Goal: Task Accomplishment & Management: Use online tool/utility

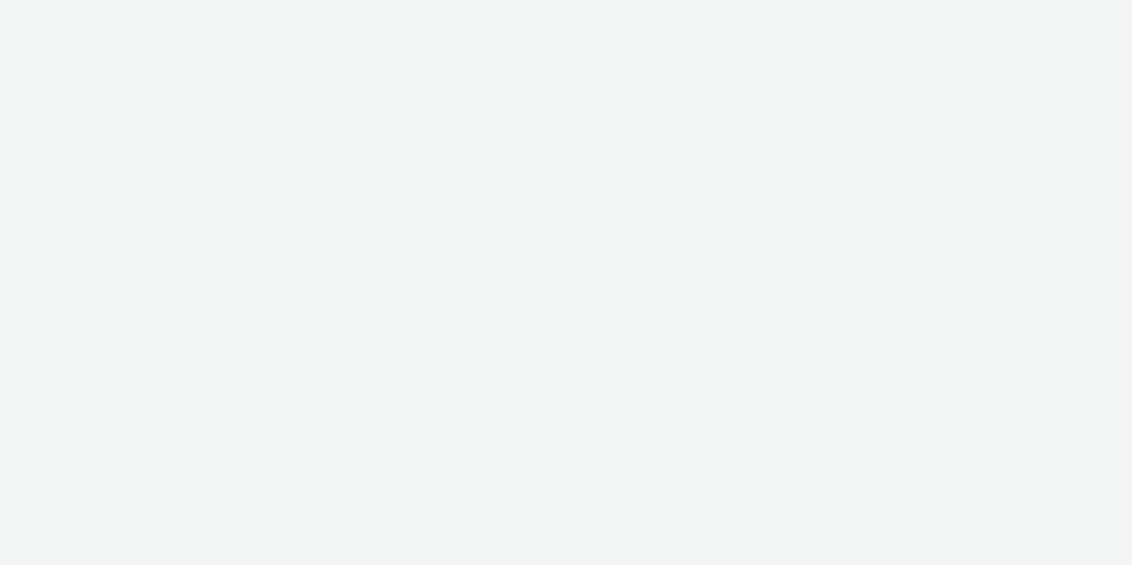
select select "08a58170-7f08-4922-abc8-b2d1eb407230"
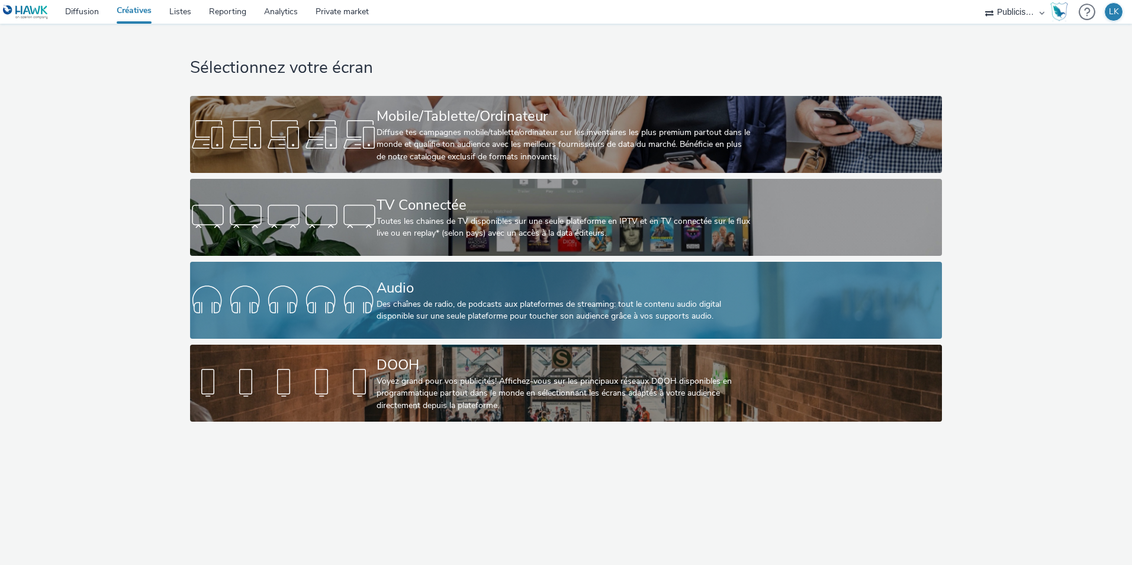
click at [399, 275] on div "Audio Des chaînes de radio, de podcasts aux plateformes de streaming: tout le c…" at bounding box center [564, 300] width 374 height 77
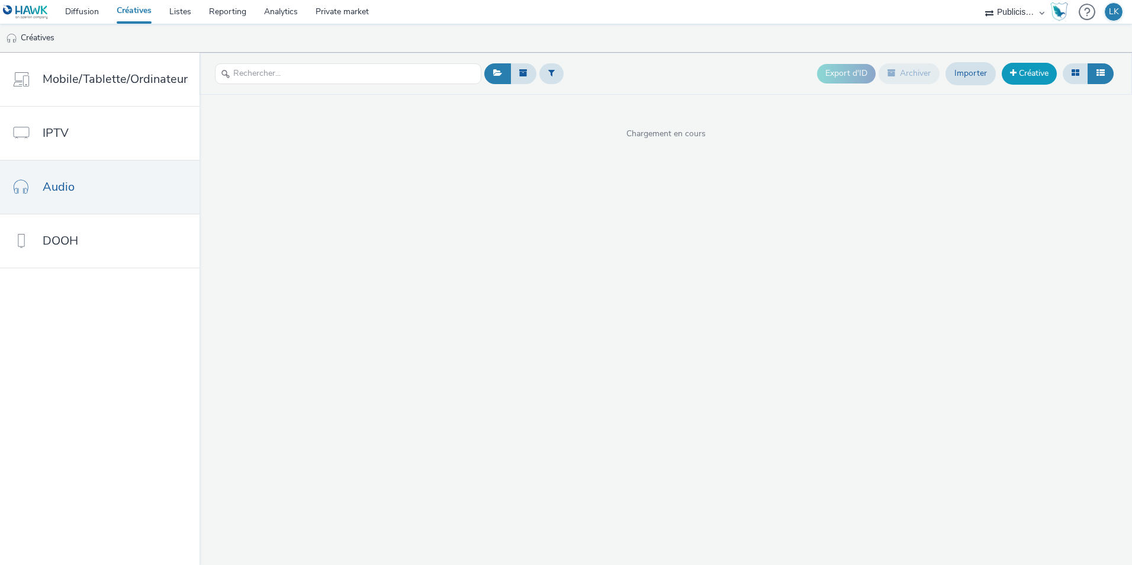
click at [1027, 83] on link "Créative" at bounding box center [1029, 73] width 55 height 21
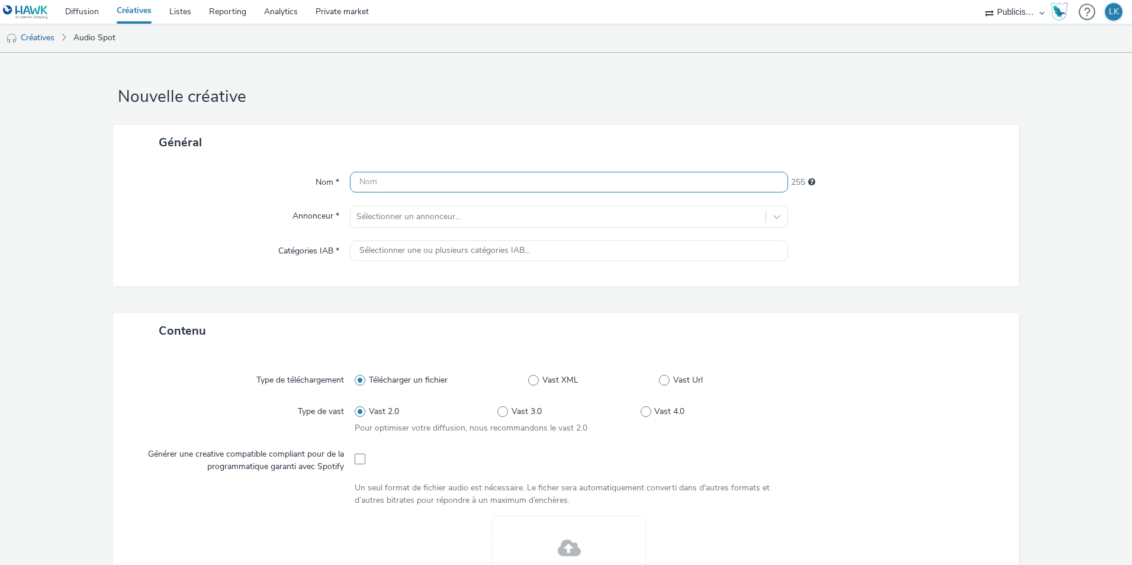
click at [377, 188] on input "text" at bounding box center [569, 182] width 438 height 21
type input "LEFFE_CREA_SEPT-OCTOBRE"
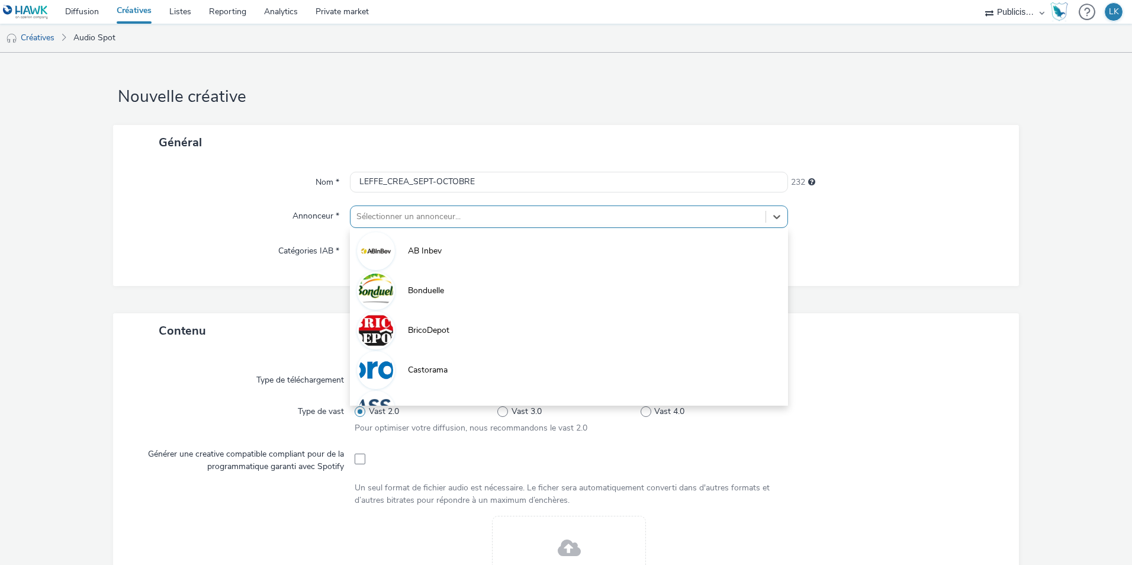
click at [392, 223] on div at bounding box center [557, 217] width 403 height 14
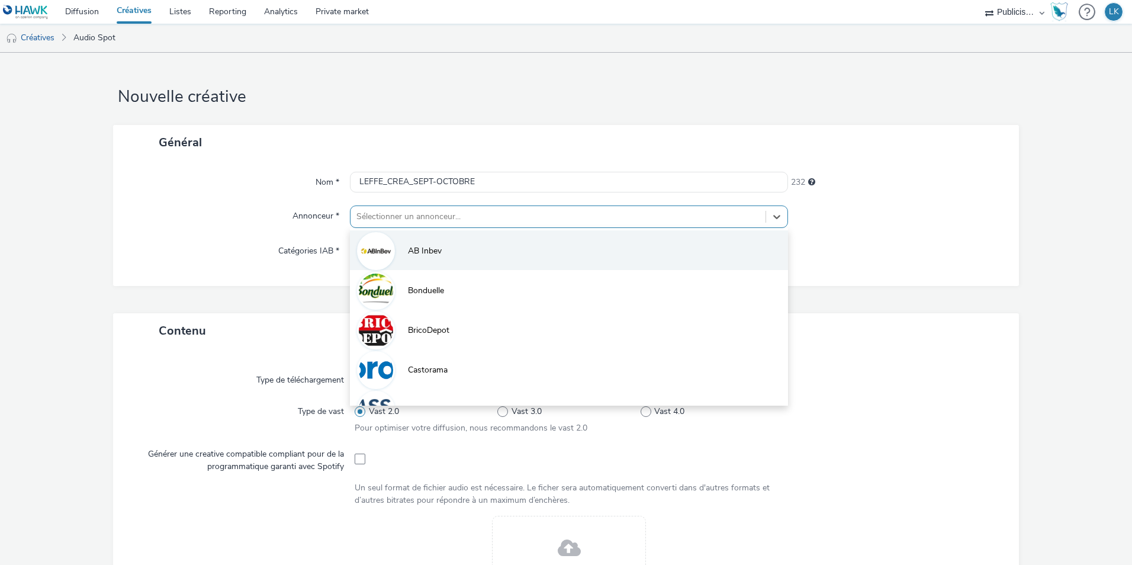
click at [403, 237] on li "AB Inbev" at bounding box center [569, 250] width 438 height 40
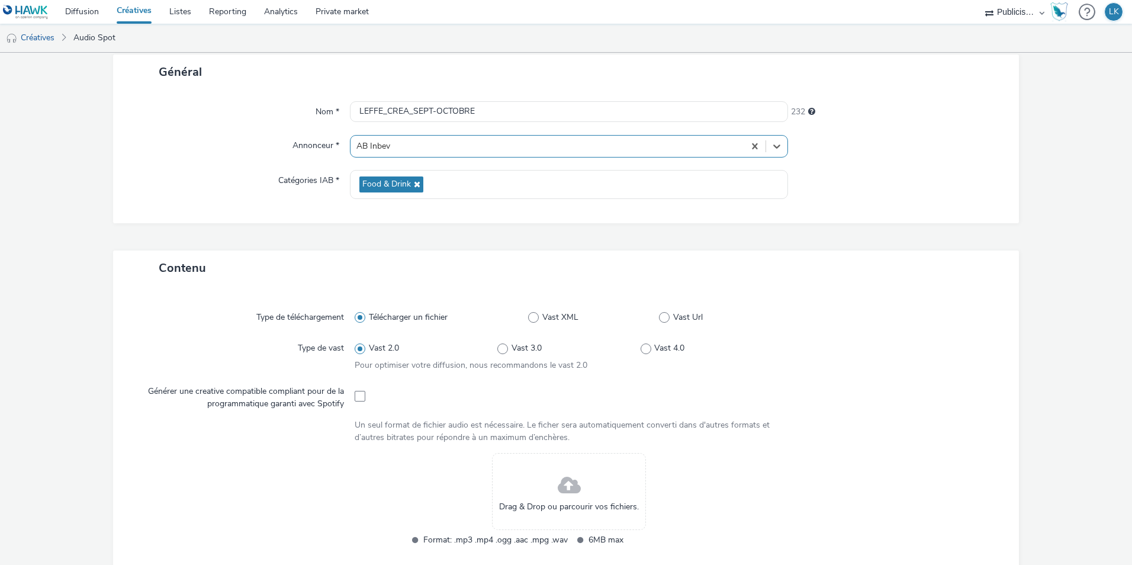
scroll to position [178, 0]
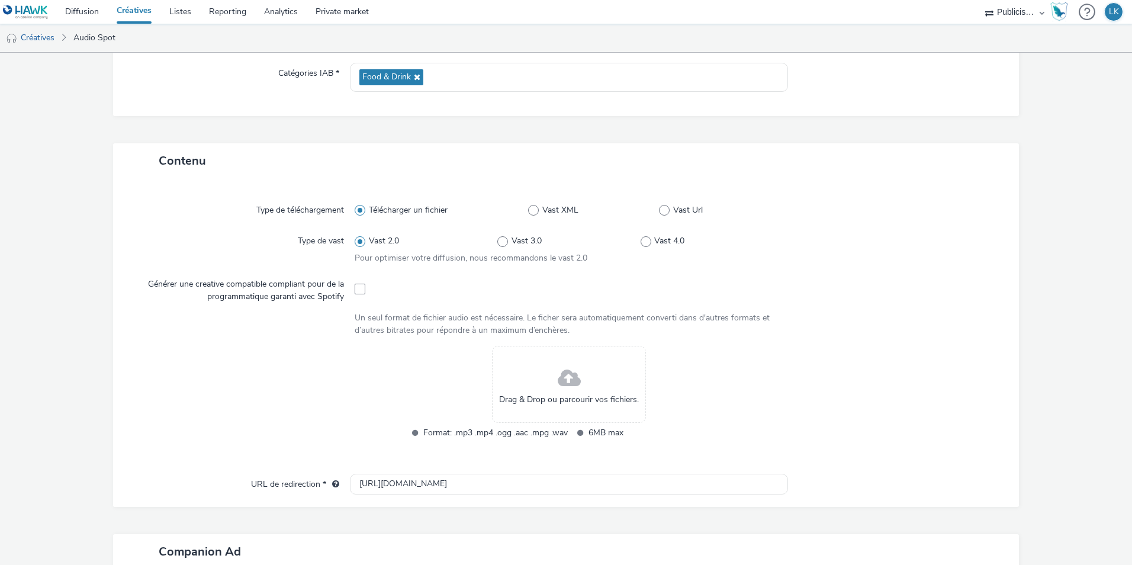
click at [547, 362] on div "Drag & Drop ou parcourir vos fichiers." at bounding box center [569, 384] width 154 height 77
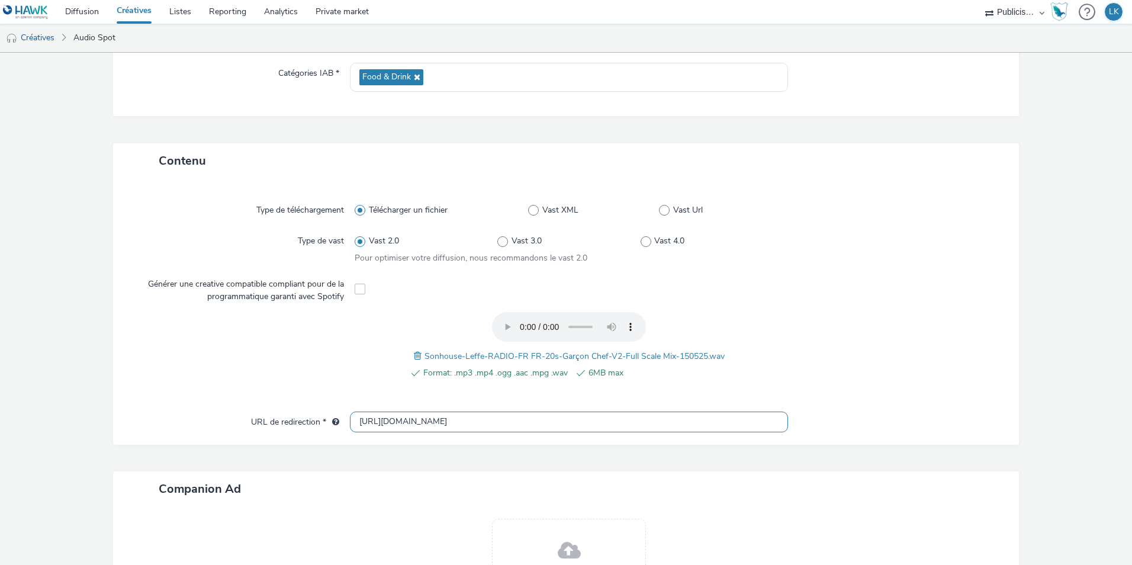
click at [372, 421] on input "[URL][DOMAIN_NAME]" at bounding box center [569, 422] width 438 height 21
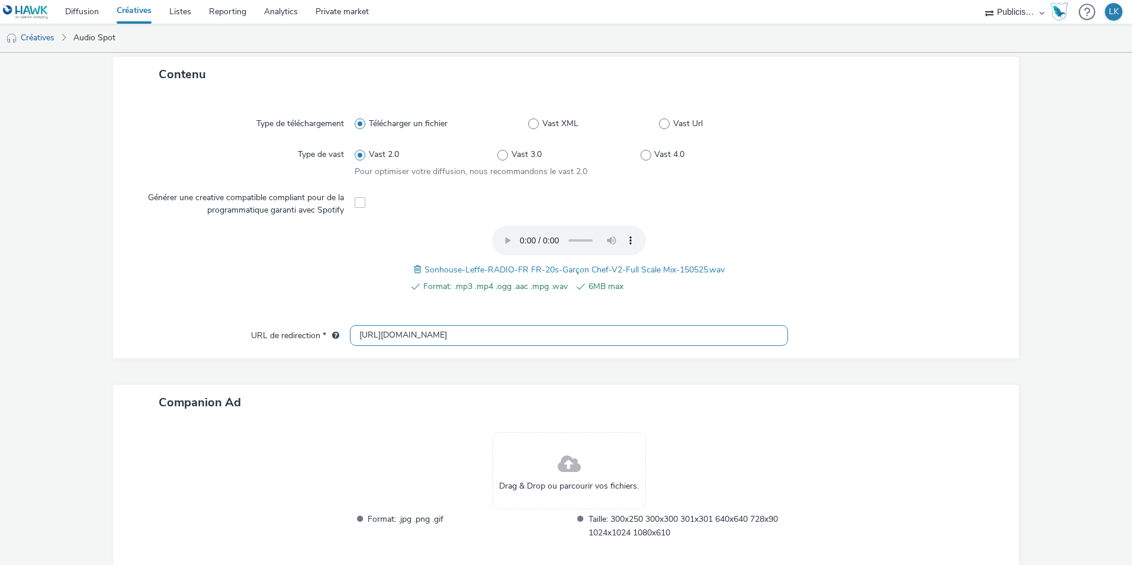
scroll to position [323, 0]
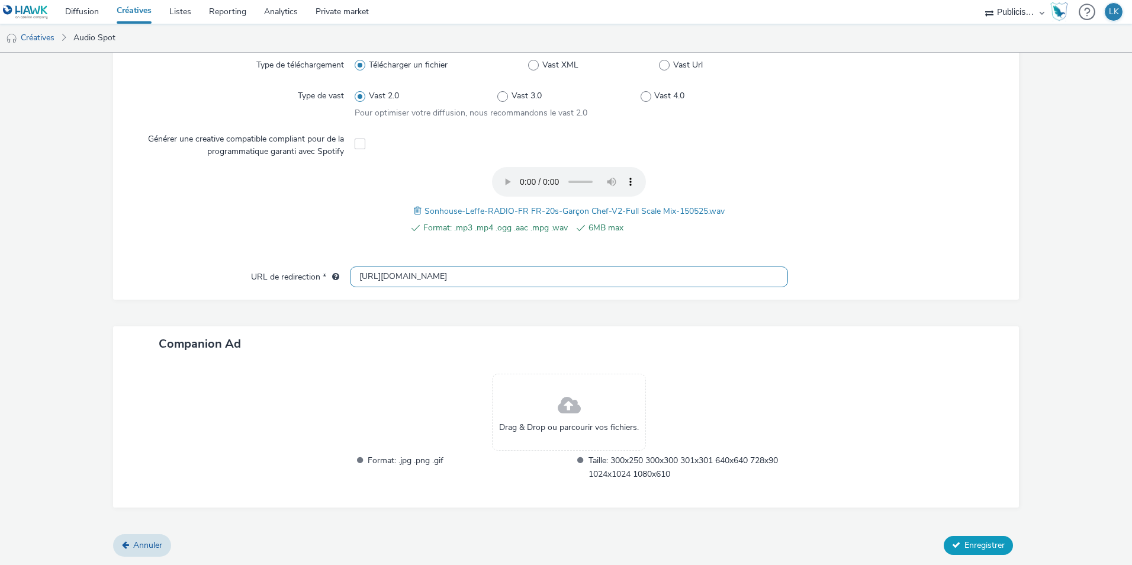
type input "[URL][DOMAIN_NAME]"
click at [988, 546] on span "Enregistrer" at bounding box center [985, 544] width 40 height 11
